Goal: Task Accomplishment & Management: Use online tool/utility

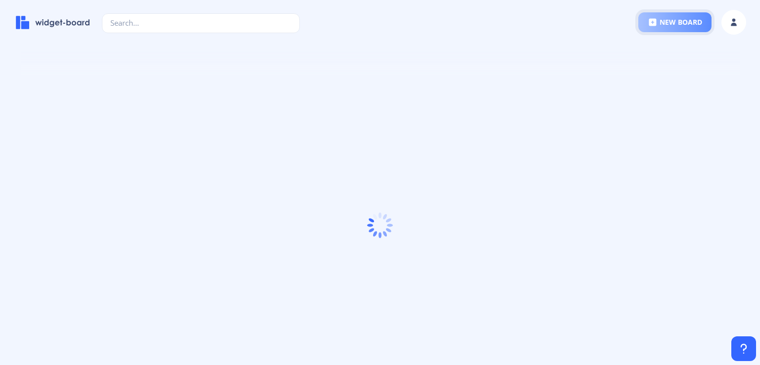
click at [672, 20] on button "new board" at bounding box center [674, 22] width 73 height 20
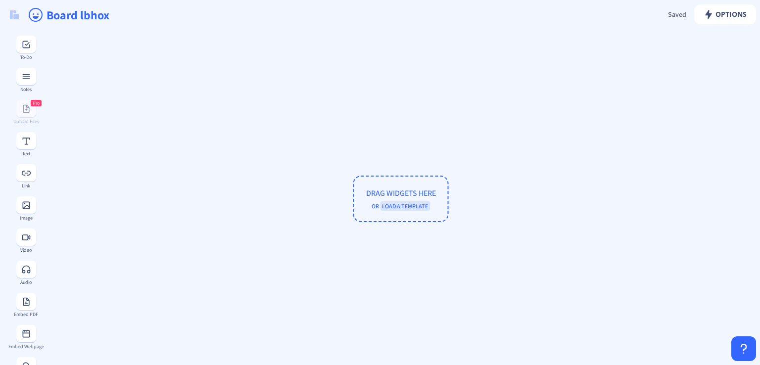
click at [399, 196] on span "DRAG WIDGETS HERE OR LOAD A TEMPLATE" at bounding box center [400, 199] width 95 height 46
click at [397, 202] on span "LOAD A TEMPLATE" at bounding box center [405, 205] width 50 height 9
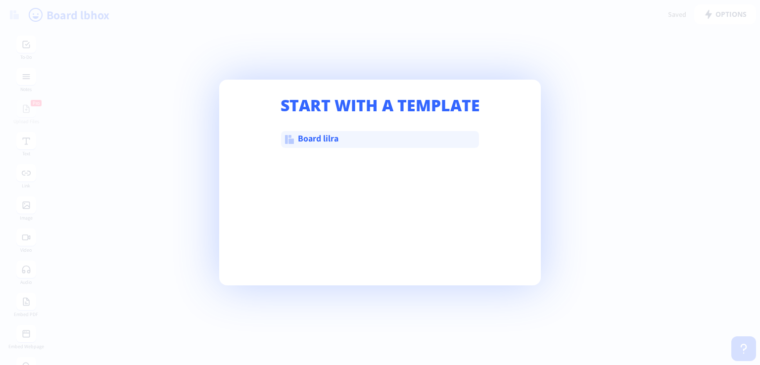
click at [321, 137] on span "Board lilra" at bounding box center [366, 139] width 137 height 10
type input "Board lilra"
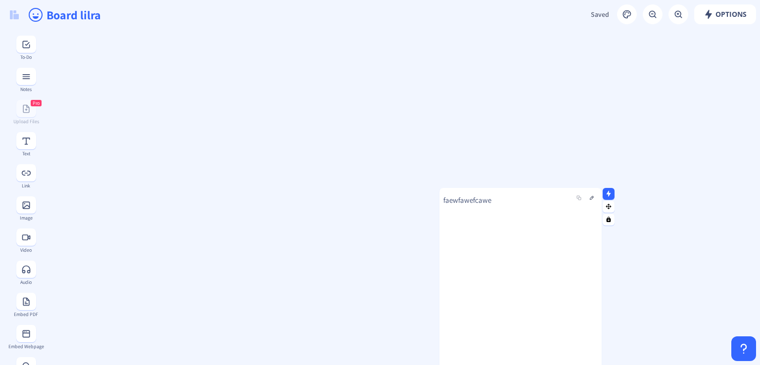
click at [460, 194] on div "faewfawefcawe" at bounding box center [520, 281] width 162 height 186
click at [465, 202] on p "faewfawefcawe" at bounding box center [520, 200] width 154 height 10
click at [476, 206] on div "faewfawefcawe" at bounding box center [520, 281] width 162 height 186
click at [16, 18] on img at bounding box center [14, 14] width 9 height 9
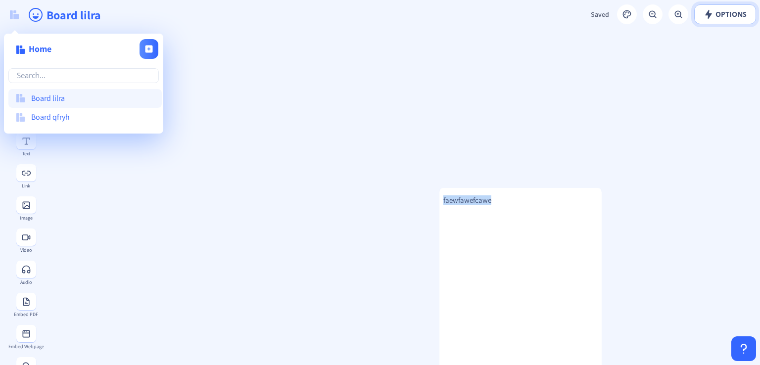
click at [719, 16] on span "Options" at bounding box center [724, 14] width 43 height 8
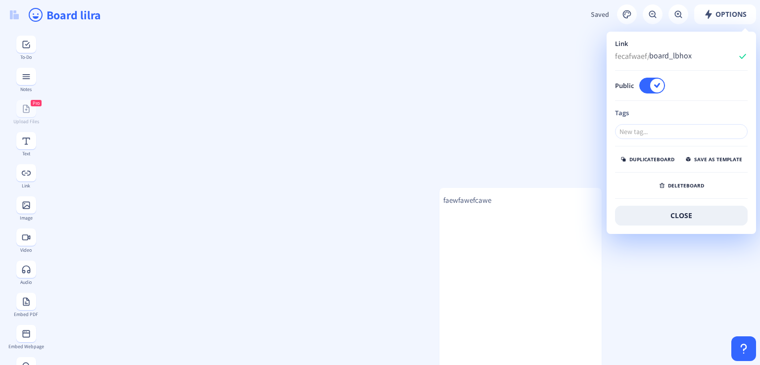
click at [50, 19] on input "Board lilra" at bounding box center [236, 15] width 380 height 30
